Goal: Information Seeking & Learning: Learn about a topic

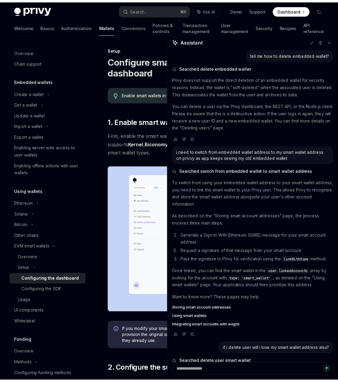
scroll to position [324, 0]
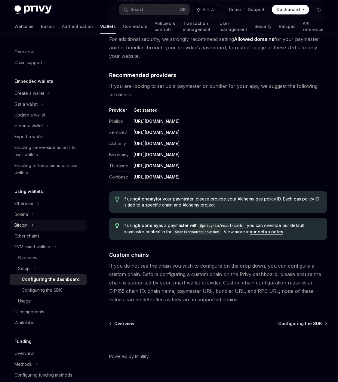
scroll to position [660, 0]
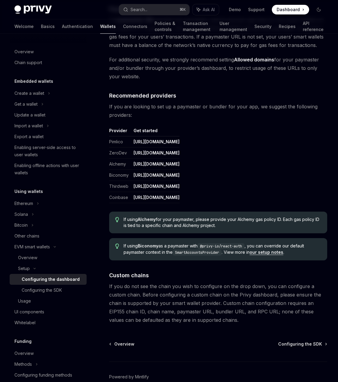
click at [36, 81] on h5 "Embedded wallets" at bounding box center [33, 81] width 39 height 7
click at [24, 52] on div "Overview" at bounding box center [23, 51] width 19 height 7
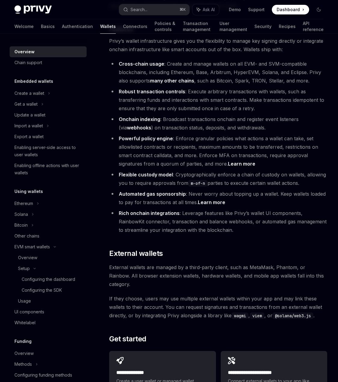
scroll to position [700, 0]
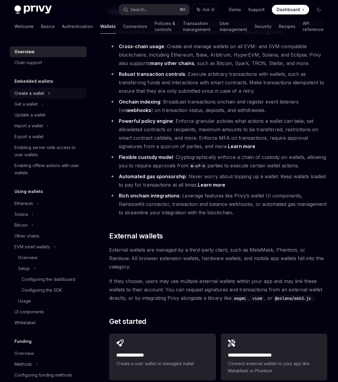
click at [17, 90] on div "Create a wallet" at bounding box center [29, 93] width 30 height 7
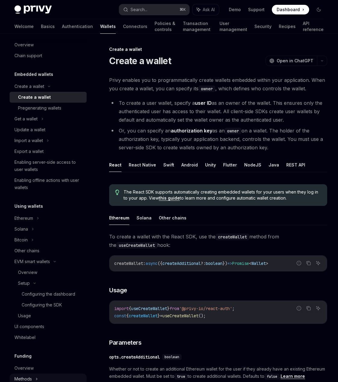
scroll to position [11, 0]
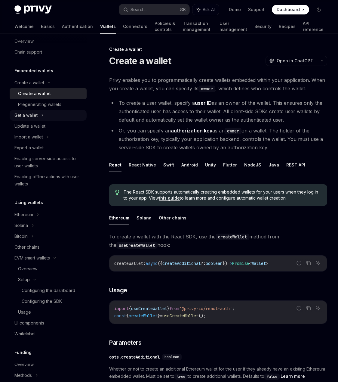
click at [44, 114] on icon at bounding box center [42, 115] width 2 height 7
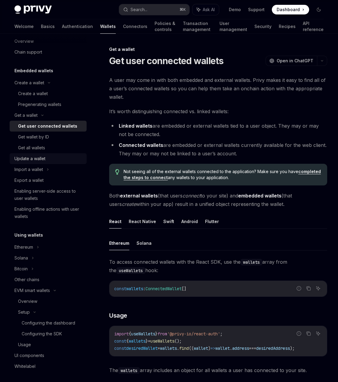
click at [48, 156] on div "Update a wallet" at bounding box center [48, 158] width 69 height 7
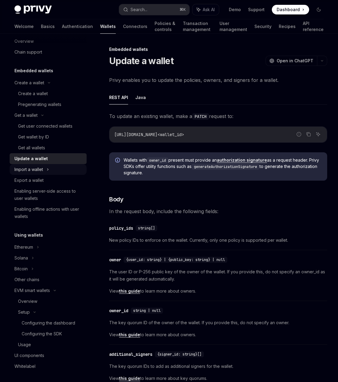
click at [45, 169] on div "Import a wallet" at bounding box center [48, 169] width 77 height 11
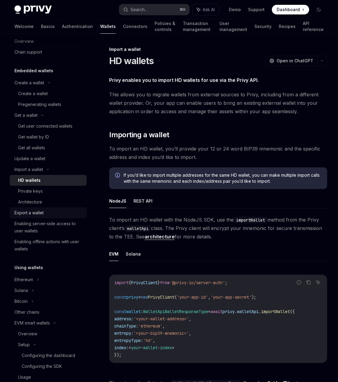
click at [40, 212] on div "Export a wallet" at bounding box center [28, 212] width 29 height 7
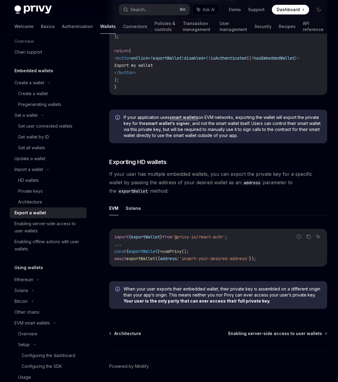
scroll to position [483, 0]
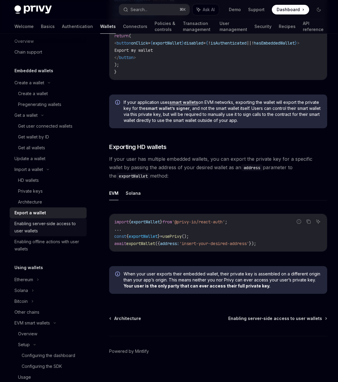
click at [49, 229] on div "Enabling server-side access to user wallets" at bounding box center [48, 227] width 69 height 14
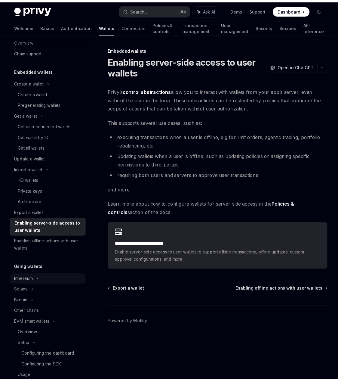
scroll to position [18, 0]
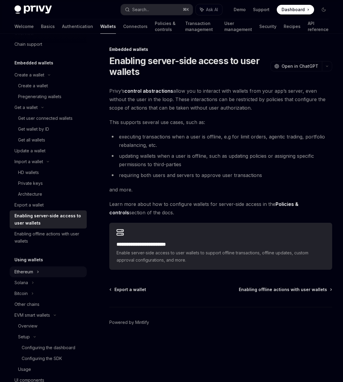
click at [36, 274] on div "Ethereum" at bounding box center [48, 271] width 77 height 11
type textarea "*"
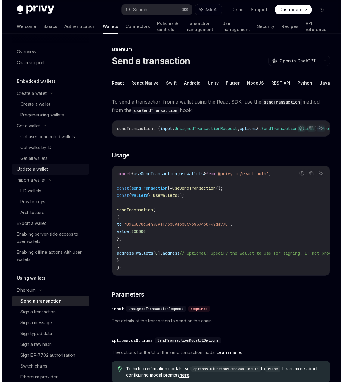
scroll to position [4, 0]
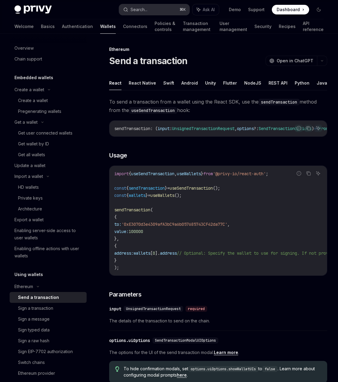
click at [151, 14] on div "Privy Docs home page Search... ⌘ K Ask AI Demo Support Dashboard Dashboard Sear…" at bounding box center [168, 9] width 309 height 19
click at [155, 8] on button "Search... ⌘ K" at bounding box center [154, 9] width 70 height 11
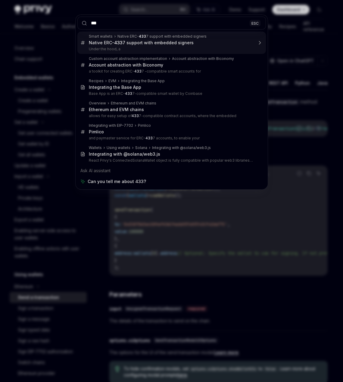
type input "****"
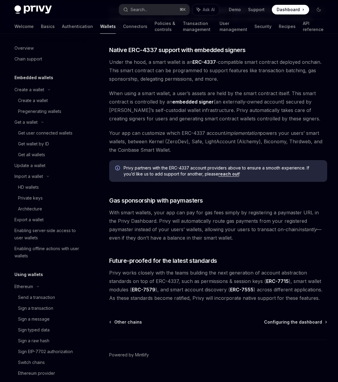
scroll to position [241, 0]
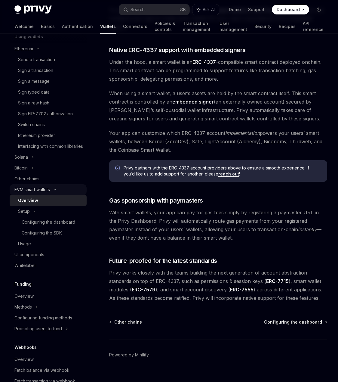
click at [23, 193] on div "EVM smart wallets" at bounding box center [32, 189] width 36 height 7
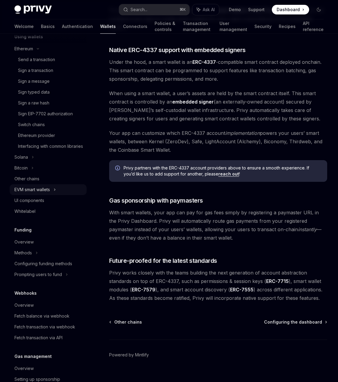
click at [30, 193] on div "EVM smart wallets" at bounding box center [32, 189] width 36 height 7
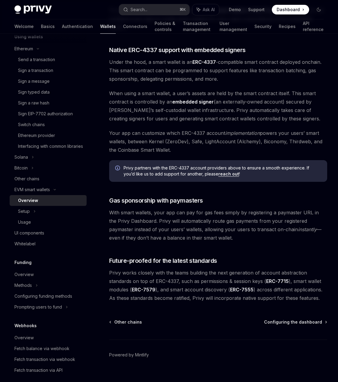
click at [32, 204] on div "Overview" at bounding box center [28, 200] width 20 height 7
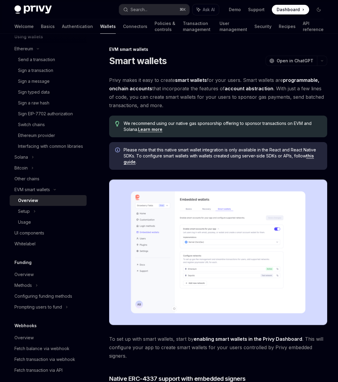
scroll to position [4, 0]
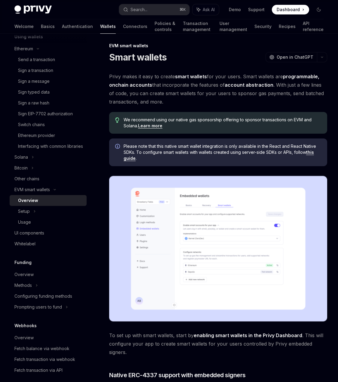
click at [313, 153] on link "this guide" at bounding box center [219, 155] width 191 height 11
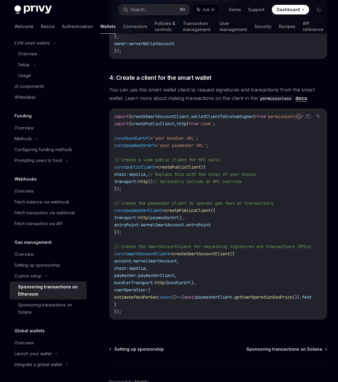
scroll to position [671, 0]
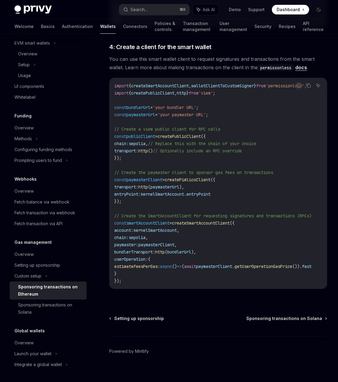
drag, startPoint x: 257, startPoint y: 246, endPoint x: 190, endPoint y: 2, distance: 253.4
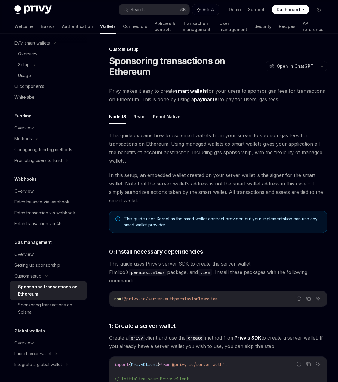
scroll to position [33, 0]
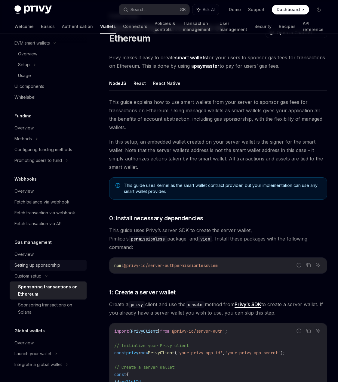
click at [49, 265] on div "Setting up sponsorship" at bounding box center [37, 265] width 46 height 7
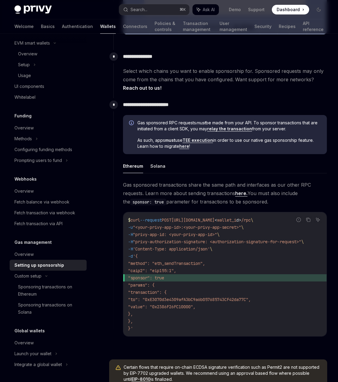
scroll to position [326, 0]
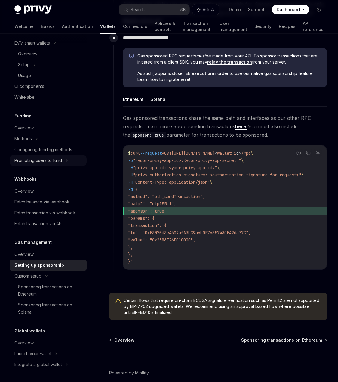
click at [43, 164] on div "Prompting users to fund" at bounding box center [38, 160] width 48 height 7
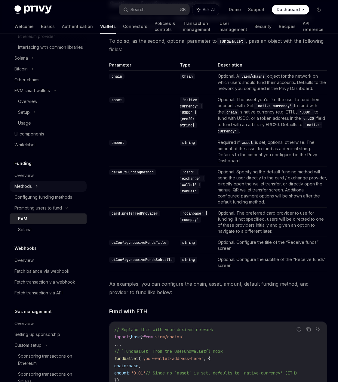
scroll to position [336, 0]
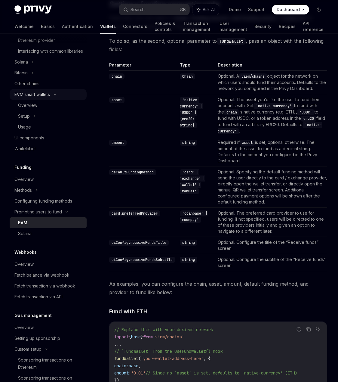
click at [40, 98] on div "EVM smart wallets" at bounding box center [32, 94] width 36 height 7
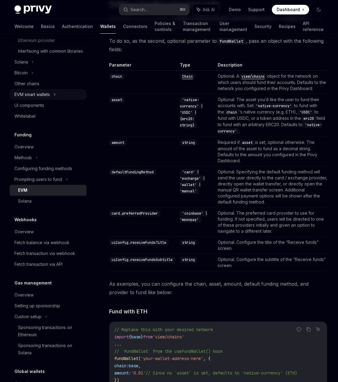
click at [39, 98] on div "EVM smart wallets" at bounding box center [32, 94] width 36 height 7
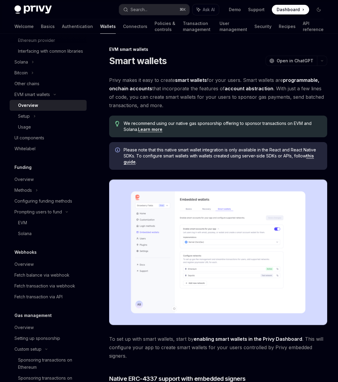
click at [33, 109] on div "Overview" at bounding box center [28, 105] width 20 height 7
click at [31, 141] on div "UI components" at bounding box center [29, 137] width 30 height 7
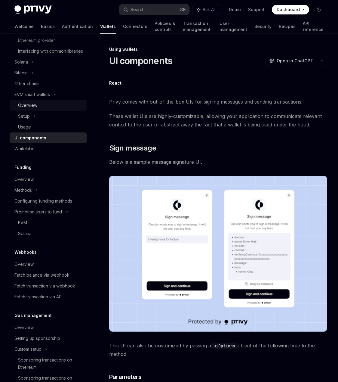
click at [31, 109] on div "Overview" at bounding box center [27, 105] width 19 height 7
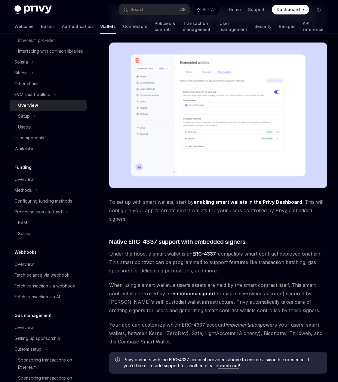
scroll to position [133, 0]
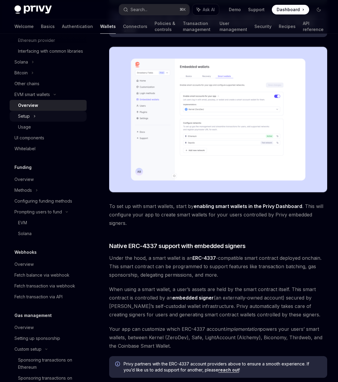
click at [33, 120] on icon at bounding box center [34, 116] width 2 height 7
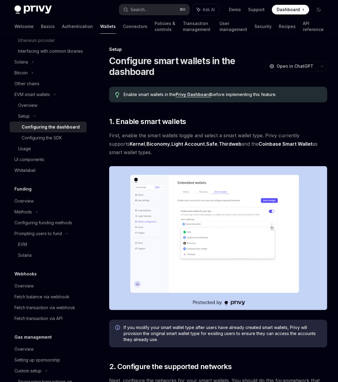
click at [41, 131] on div "Configuring the dashboard" at bounding box center [51, 126] width 58 height 7
click at [45, 141] on div "Configuring the SDK" at bounding box center [42, 137] width 40 height 7
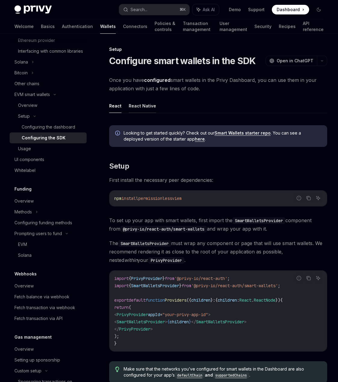
click at [137, 105] on button "React Native" at bounding box center [142, 106] width 27 height 14
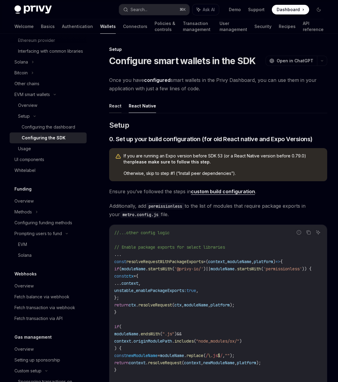
click at [119, 105] on button "React" at bounding box center [115, 106] width 12 height 14
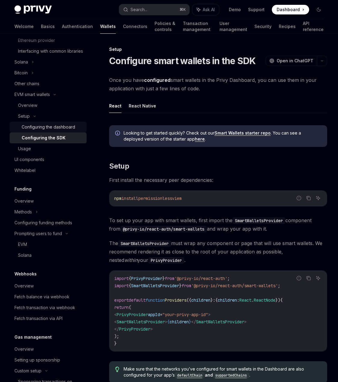
click at [79, 132] on link "Configuring the dashboard" at bounding box center [48, 127] width 77 height 11
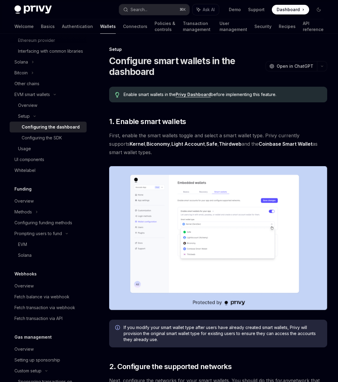
click at [57, 122] on div "Setup" at bounding box center [48, 116] width 77 height 11
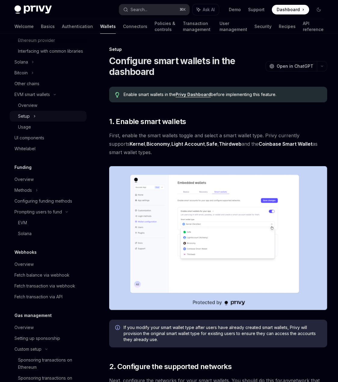
click at [37, 122] on div "Setup" at bounding box center [48, 116] width 77 height 11
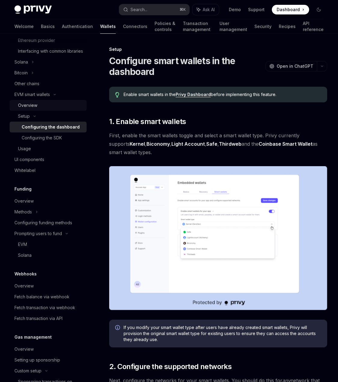
click at [36, 109] on div "Overview" at bounding box center [27, 105] width 19 height 7
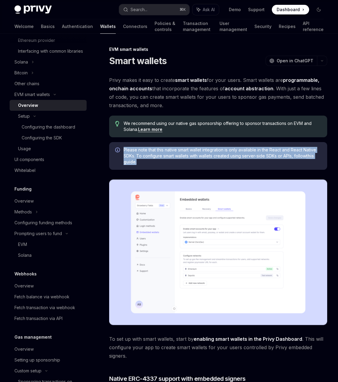
drag, startPoint x: 147, startPoint y: 162, endPoint x: 124, endPoint y: 151, distance: 24.6
click at [124, 151] on span "Please note that this native smart wallet integration is only available in the …" at bounding box center [223, 156] width 198 height 18
copy span "Please note that this native smart wallet integration is only available in the …"
click at [312, 156] on link "this guide" at bounding box center [219, 158] width 191 height 11
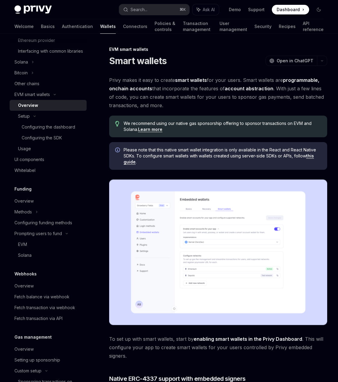
scroll to position [439, 0]
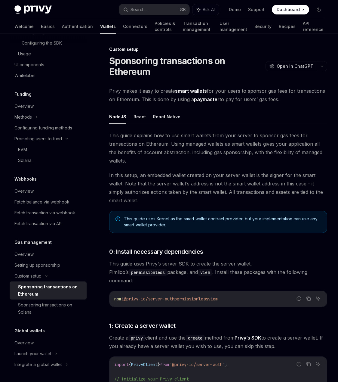
type textarea "*"
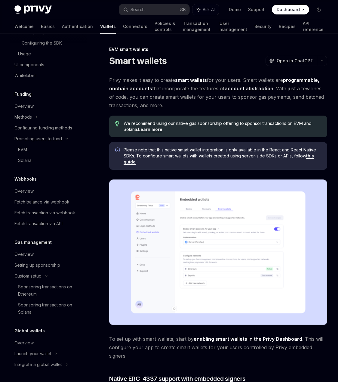
scroll to position [241, 0]
